Goal: Find specific page/section: Find specific page/section

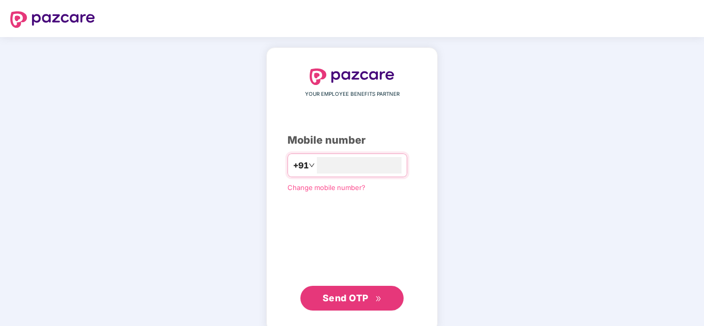
type input "**********"
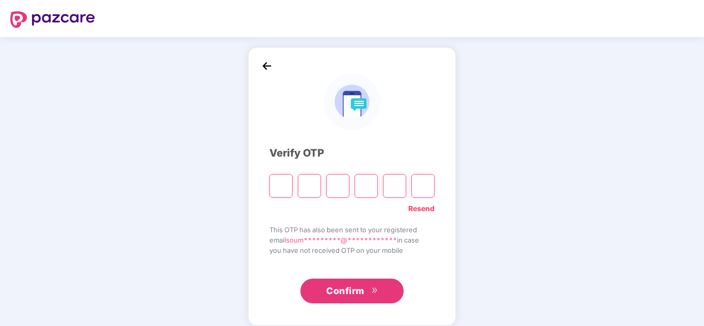
type input "*"
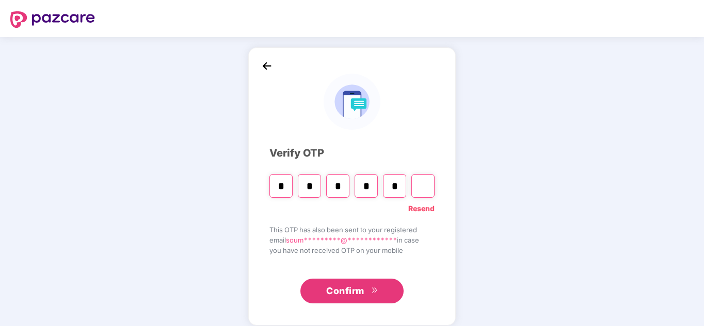
type input "*"
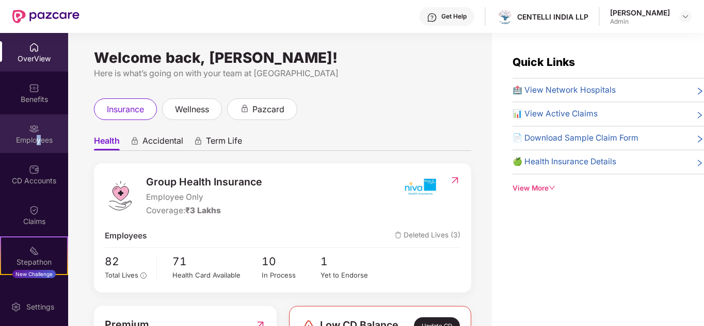
click at [37, 138] on div "Employees" at bounding box center [34, 140] width 68 height 10
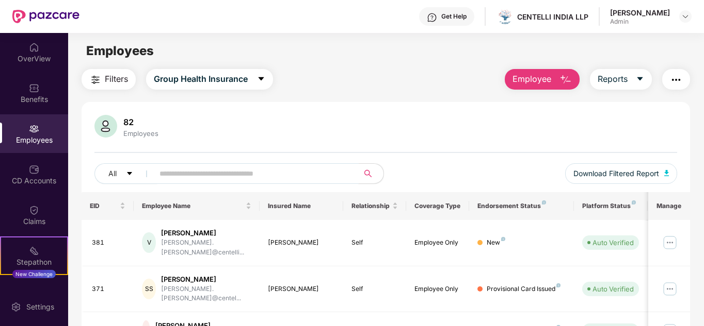
click at [181, 171] on input "text" at bounding box center [251, 173] width 185 height 15
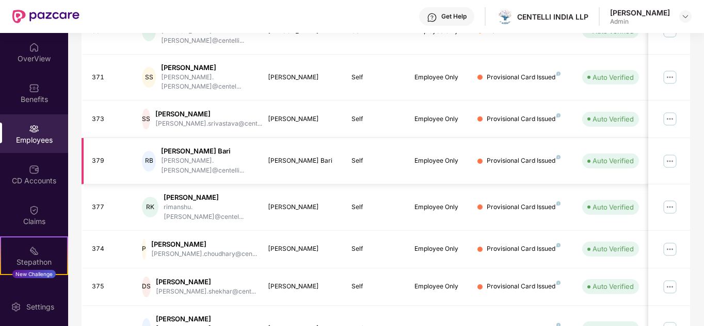
scroll to position [316, 0]
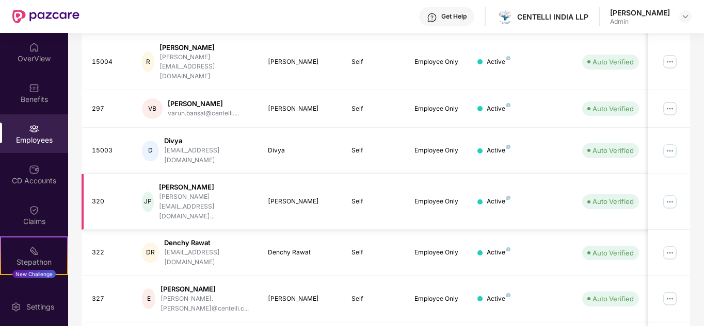
scroll to position [307, 0]
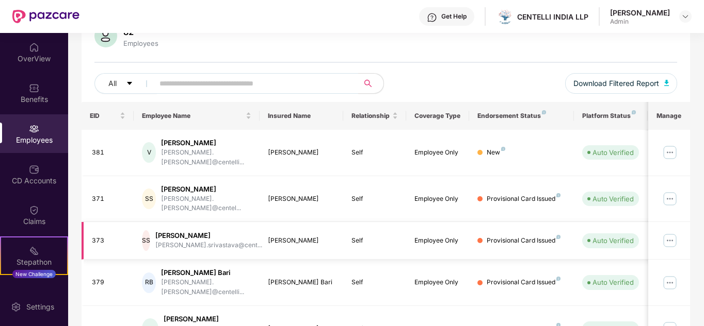
scroll to position [0, 0]
